Goal: Entertainment & Leisure: Browse casually

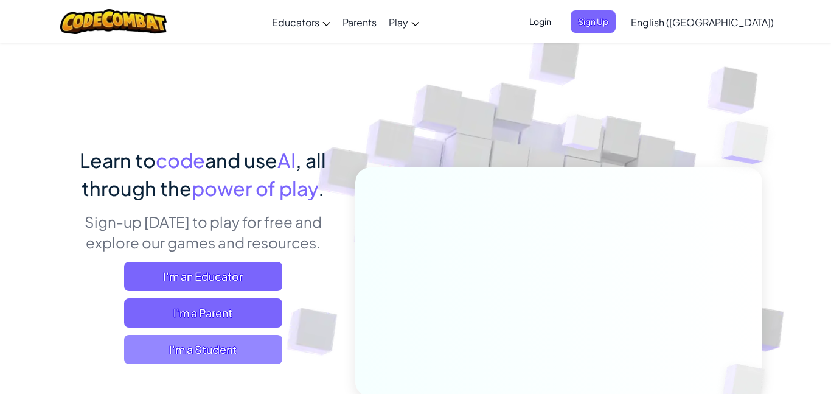
click at [258, 341] on span "I'm a Student" at bounding box center [203, 349] width 158 height 29
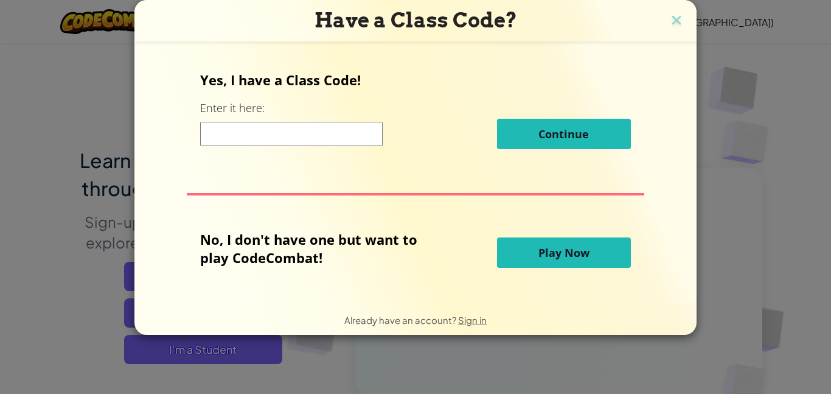
click at [528, 251] on button "Play Now" at bounding box center [564, 252] width 134 height 30
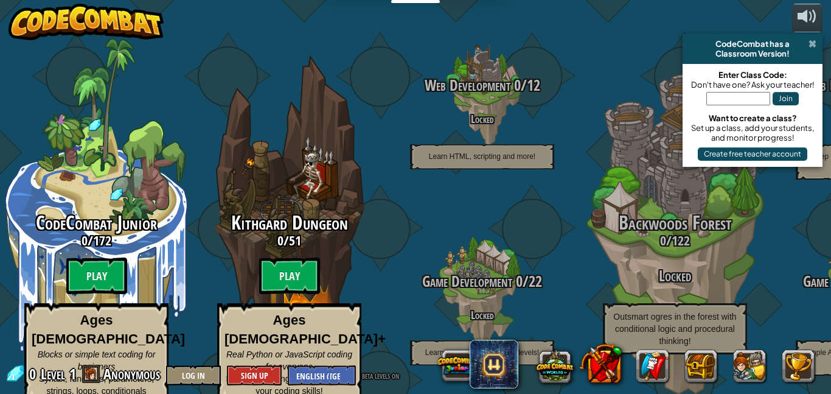
click at [813, 46] on span at bounding box center [813, 44] width 8 height 10
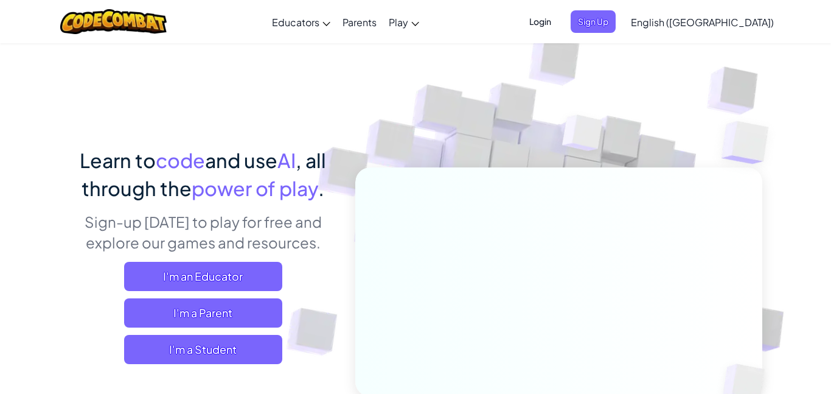
click at [239, 366] on div "Learn to code and use AI , all through the power of play . Sign-up today to pla…" at bounding box center [203, 259] width 268 height 227
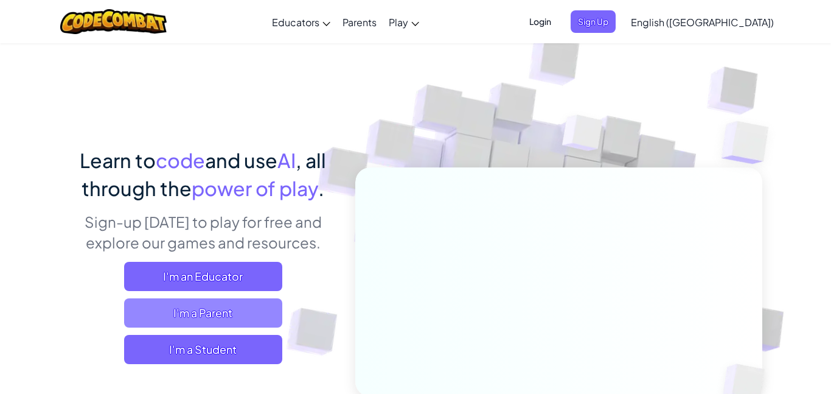
click at [252, 322] on span "I'm a Parent" at bounding box center [203, 312] width 158 height 29
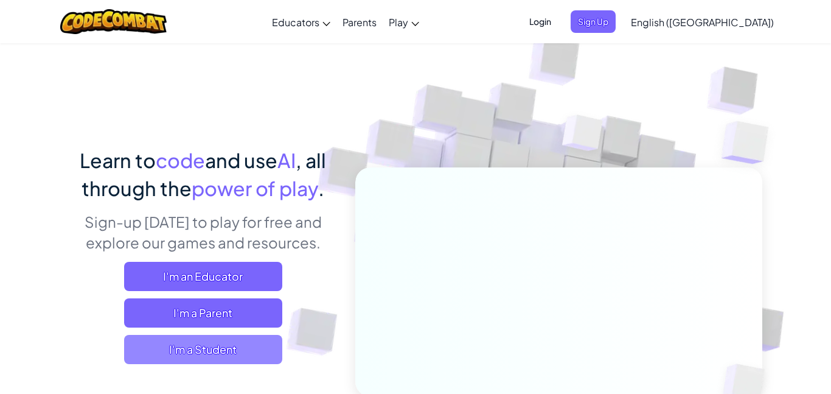
click at [239, 342] on span "I'm a Student" at bounding box center [203, 349] width 158 height 29
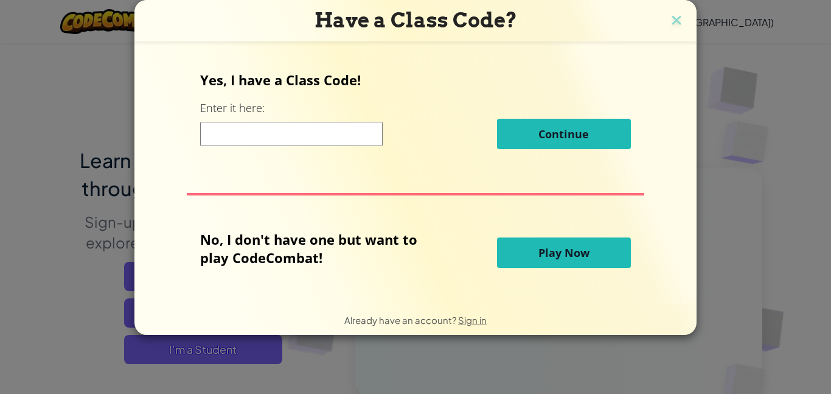
click at [558, 251] on span "Play Now" at bounding box center [564, 252] width 51 height 15
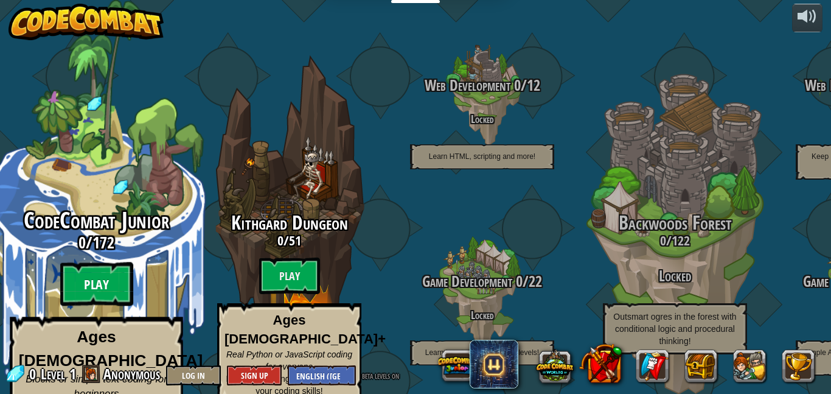
click at [83, 262] on btn "Play" at bounding box center [96, 284] width 73 height 44
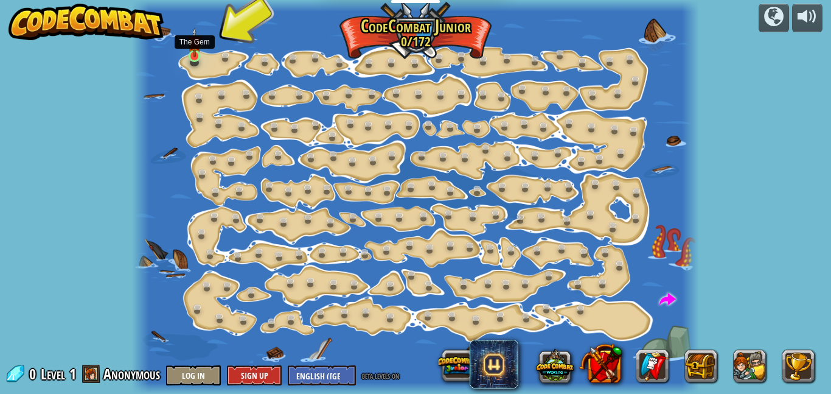
click at [198, 55] on img at bounding box center [194, 42] width 13 height 30
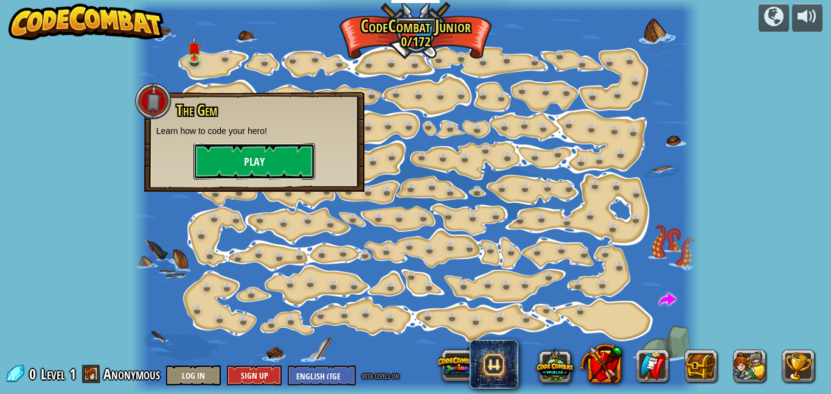
click at [261, 159] on button "Play" at bounding box center [255, 161] width 122 height 37
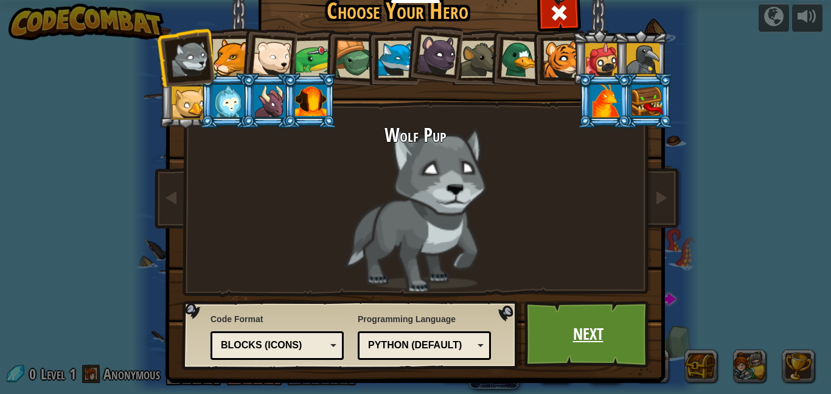
click at [594, 332] on link "Next" at bounding box center [588, 334] width 127 height 67
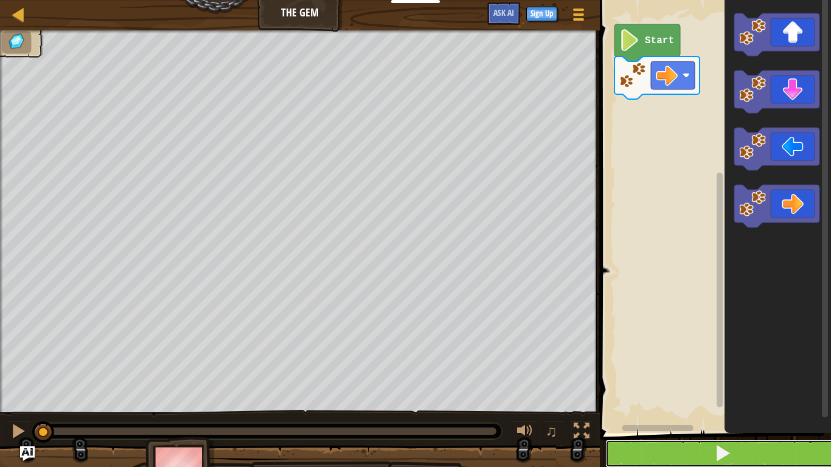
click at [747, 393] on button at bounding box center [722, 454] width 235 height 28
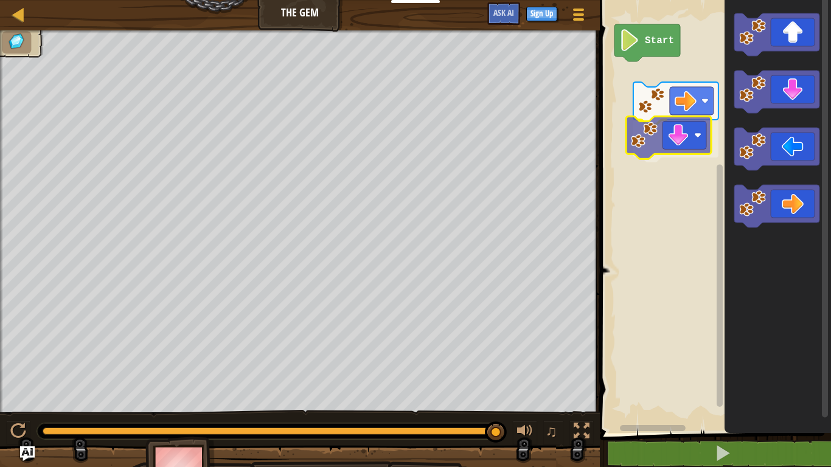
click at [680, 148] on div "Start" at bounding box center [713, 213] width 235 height 439
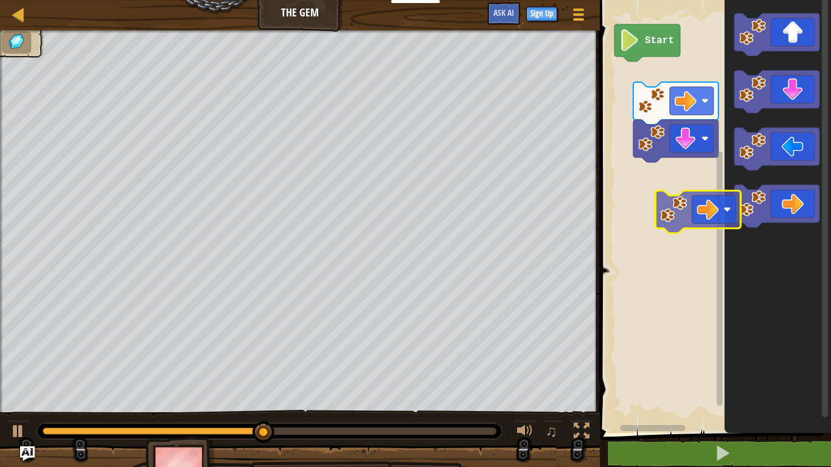
click at [708, 207] on div "Start" at bounding box center [713, 213] width 235 height 439
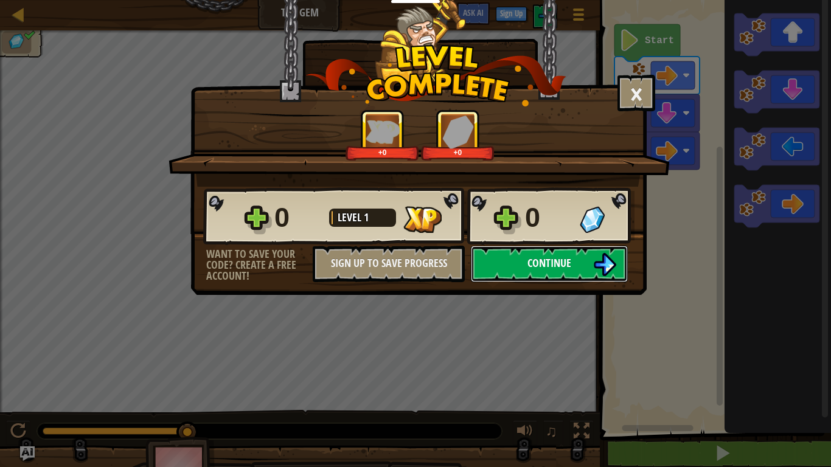
click at [568, 253] on button "Continue" at bounding box center [549, 264] width 157 height 37
